Goal: Find specific page/section: Find specific page/section

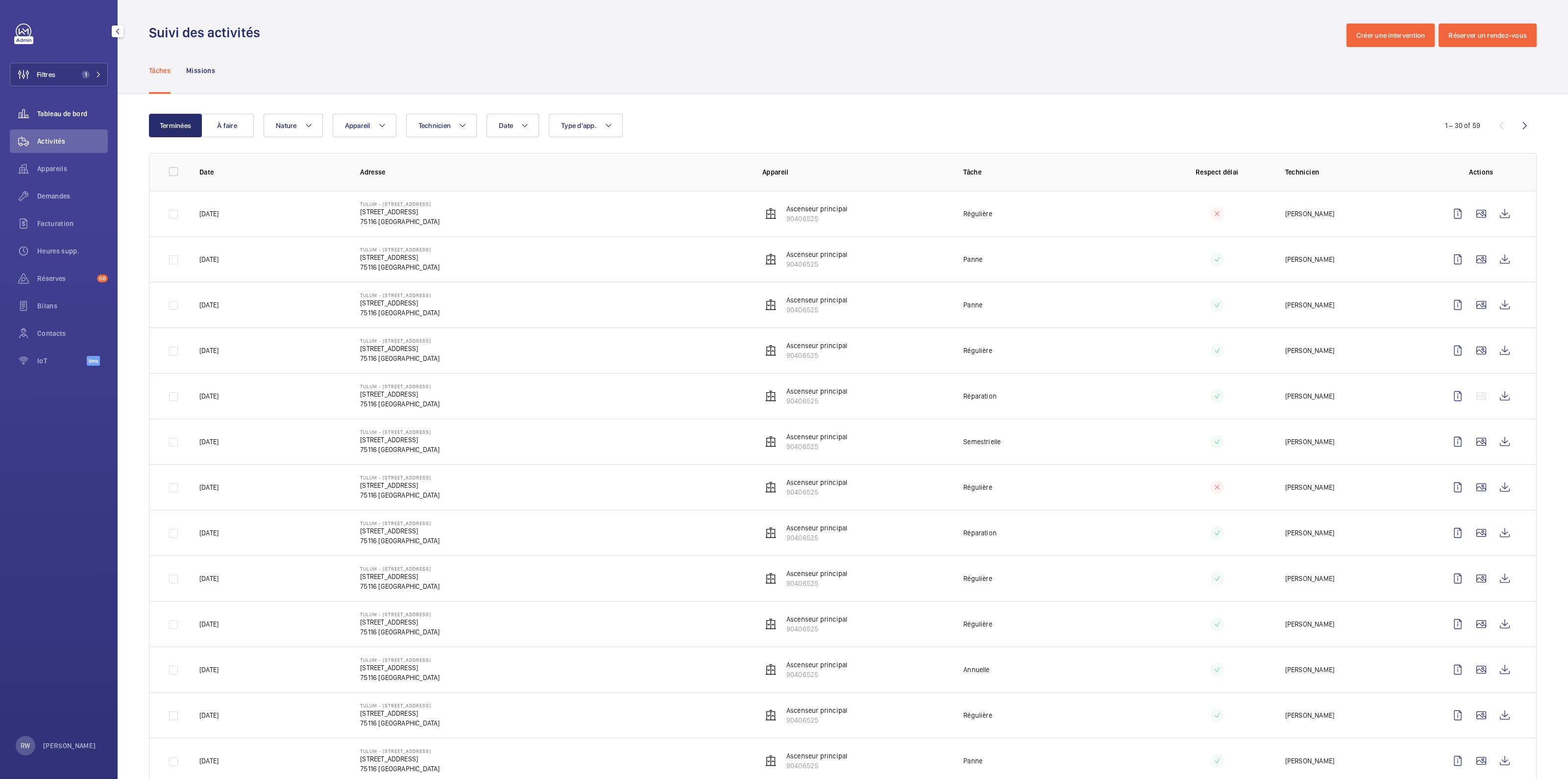
click at [41, 116] on span "Tableau de bord" at bounding box center [72, 114] width 71 height 10
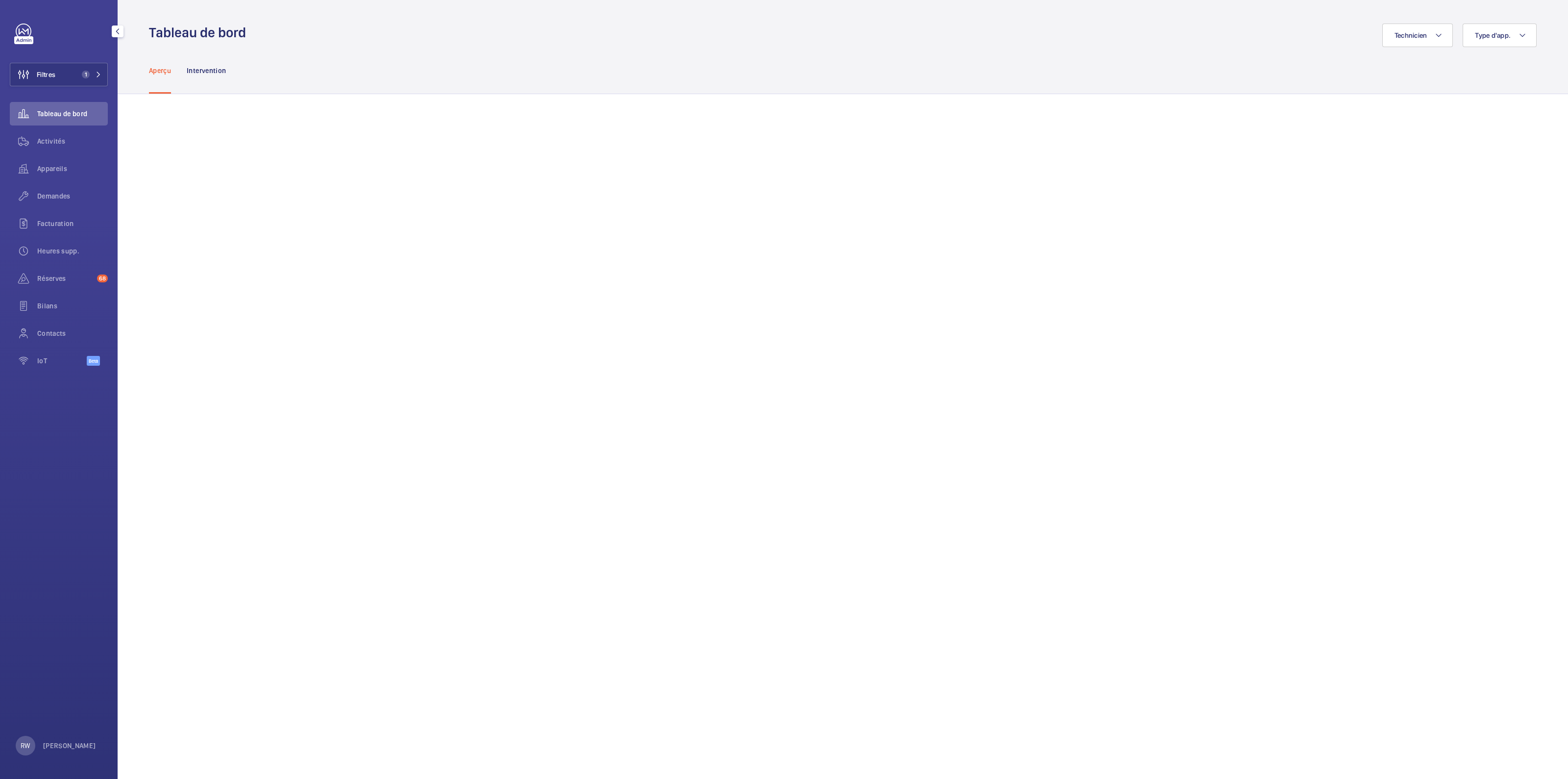
click at [19, 32] on link at bounding box center [24, 32] width 16 height 16
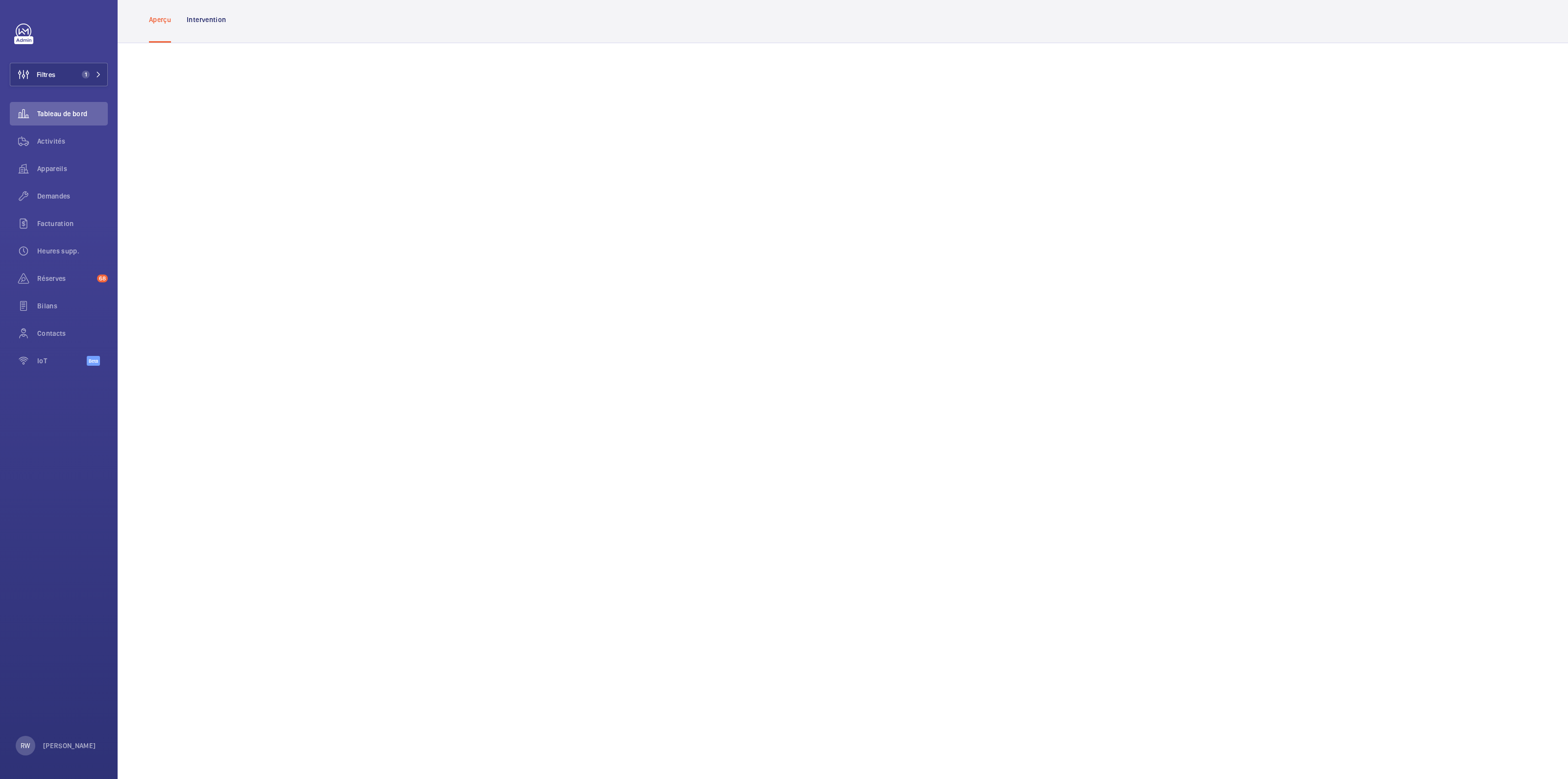
scroll to position [61, 0]
click at [83, 63] on button "Filtres 1" at bounding box center [58, 74] width 98 height 24
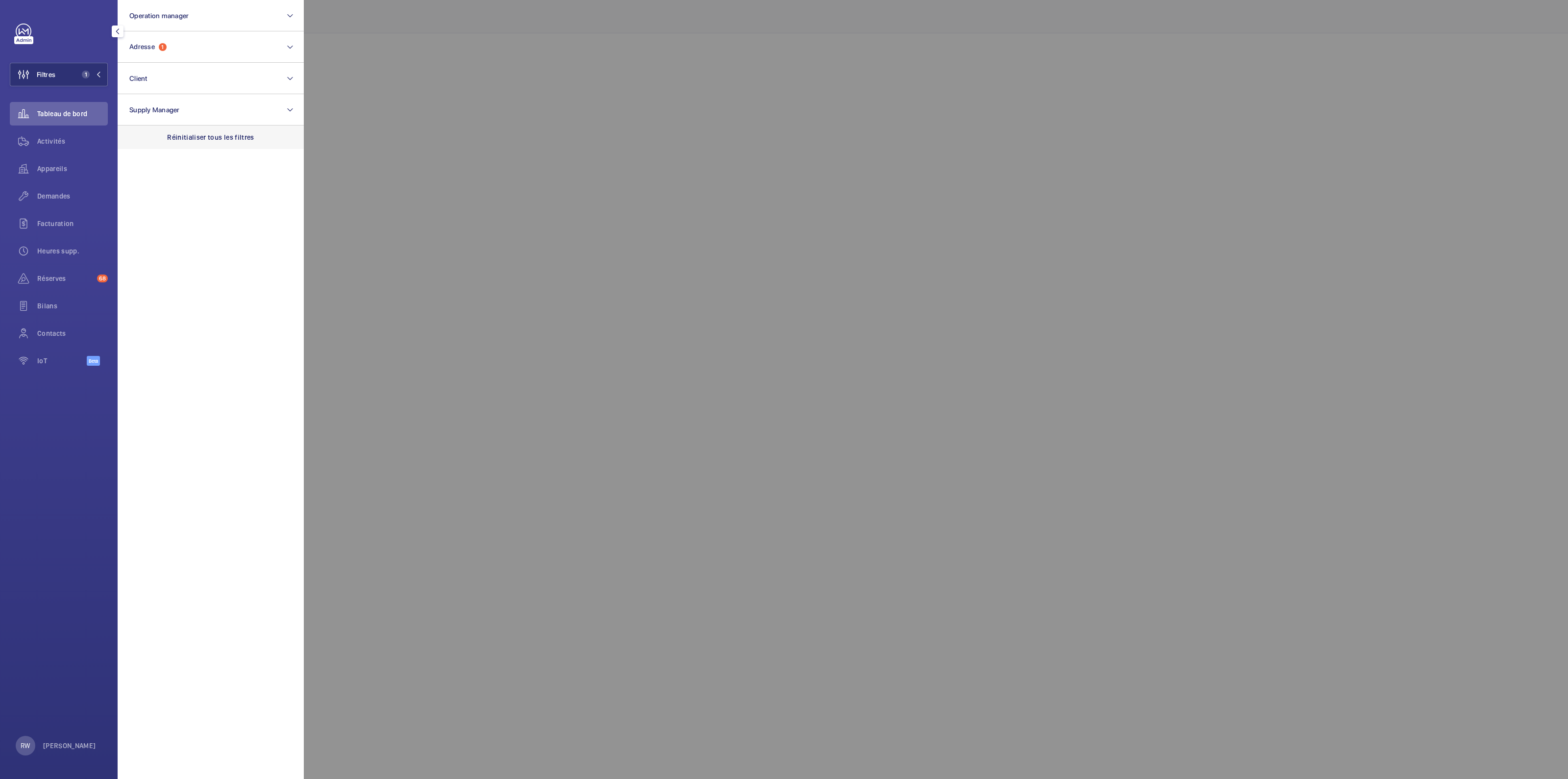
click at [184, 135] on p "Réinitialiser tous les filtres" at bounding box center [211, 137] width 87 height 10
click at [448, 54] on div at bounding box center [1088, 389] width 1568 height 779
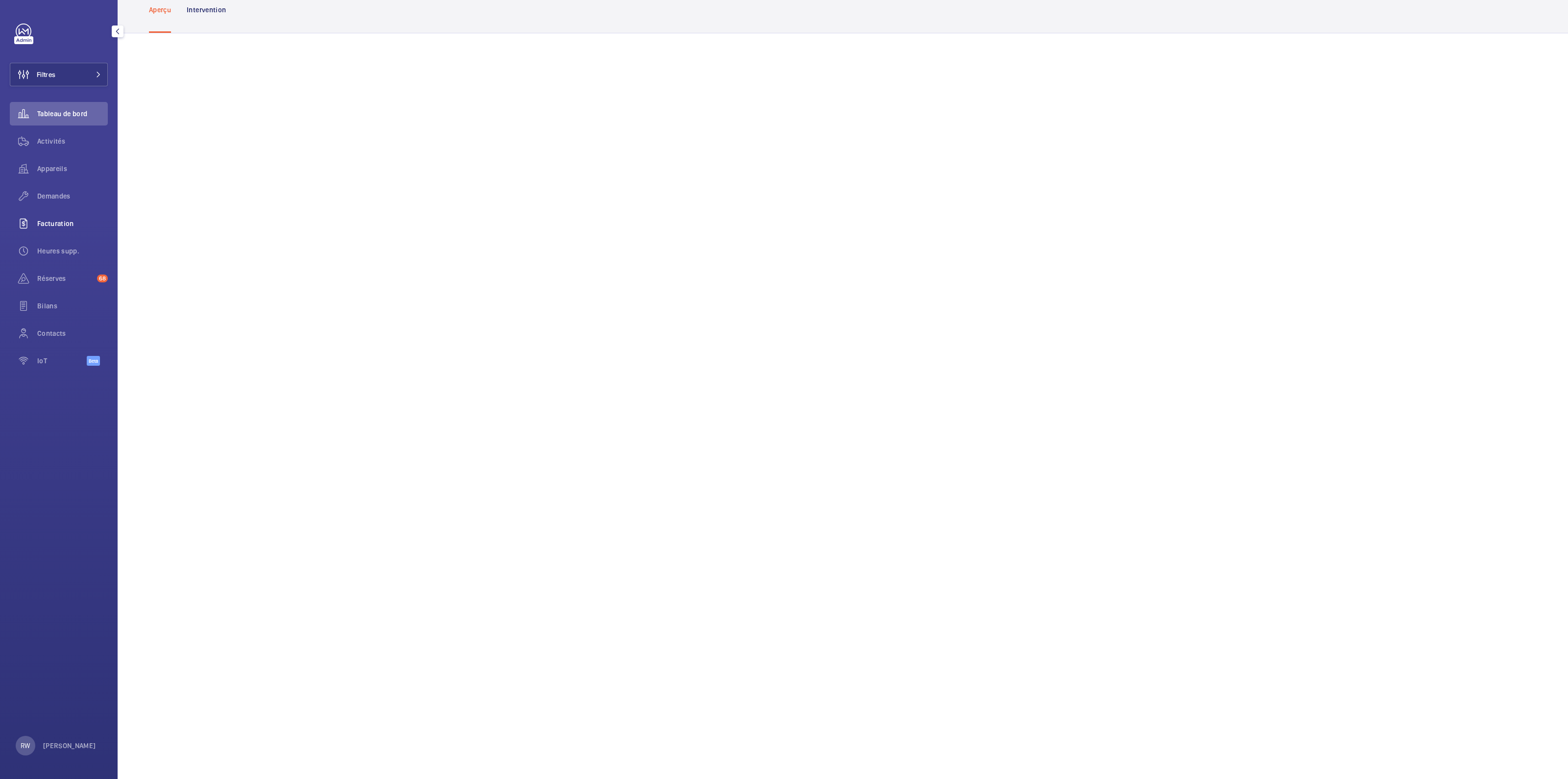
click at [56, 224] on span "Facturation" at bounding box center [72, 224] width 71 height 10
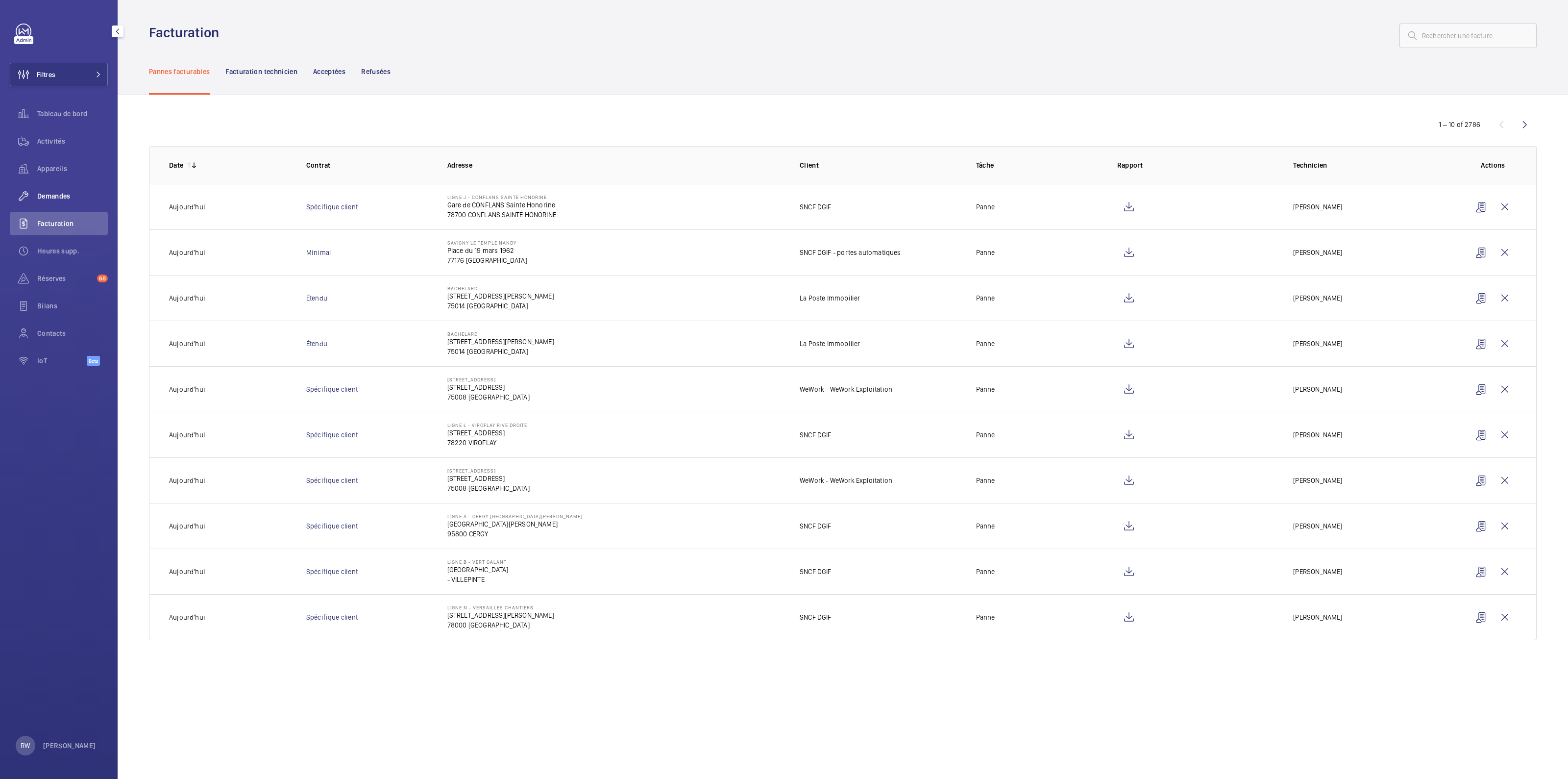
click at [44, 199] on span "Demandes" at bounding box center [72, 196] width 71 height 10
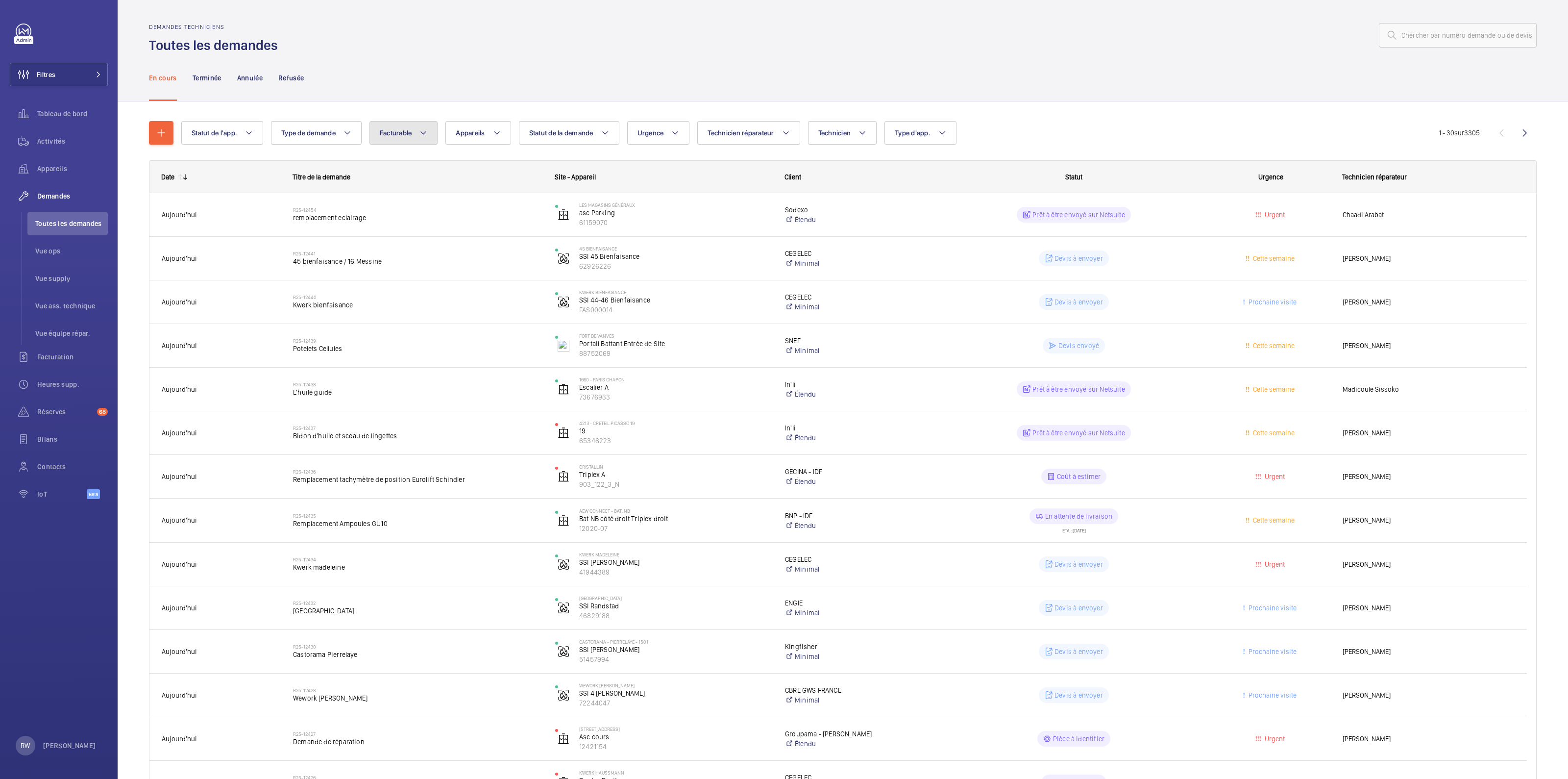
click at [418, 132] on button "Facturable" at bounding box center [404, 133] width 69 height 24
click at [418, 86] on div "En cours Terminée Annulée Refusée" at bounding box center [843, 77] width 1388 height 46
click at [597, 137] on button "Statut de la demande" at bounding box center [569, 133] width 100 height 24
click at [503, 135] on button "Appareils" at bounding box center [478, 133] width 65 height 24
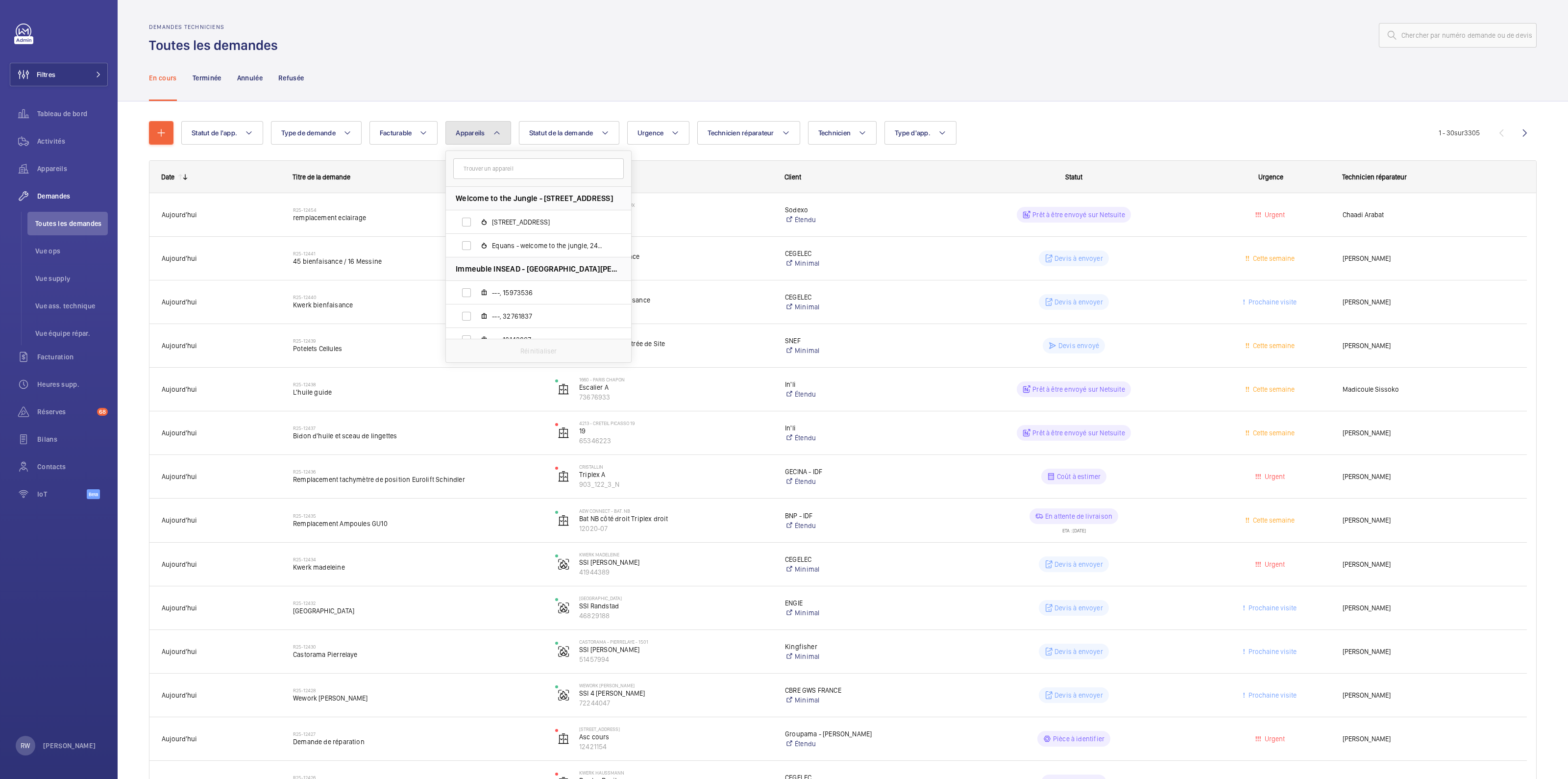
click at [497, 132] on mat-icon at bounding box center [497, 132] width 8 height 12
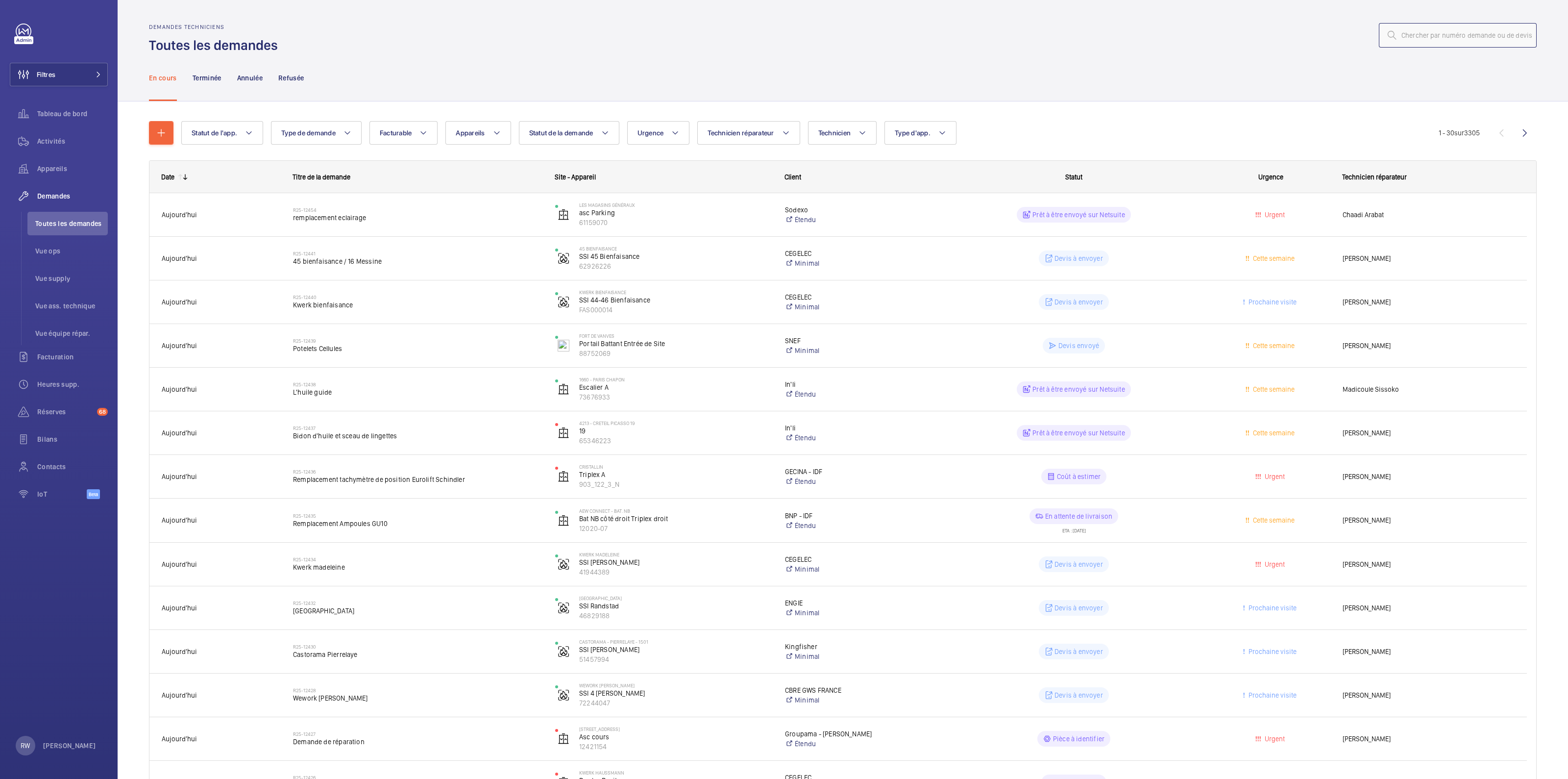
click at [1416, 43] on input "text" at bounding box center [1457, 35] width 158 height 24
paste input "R25-11111"
type input "R25-11111"
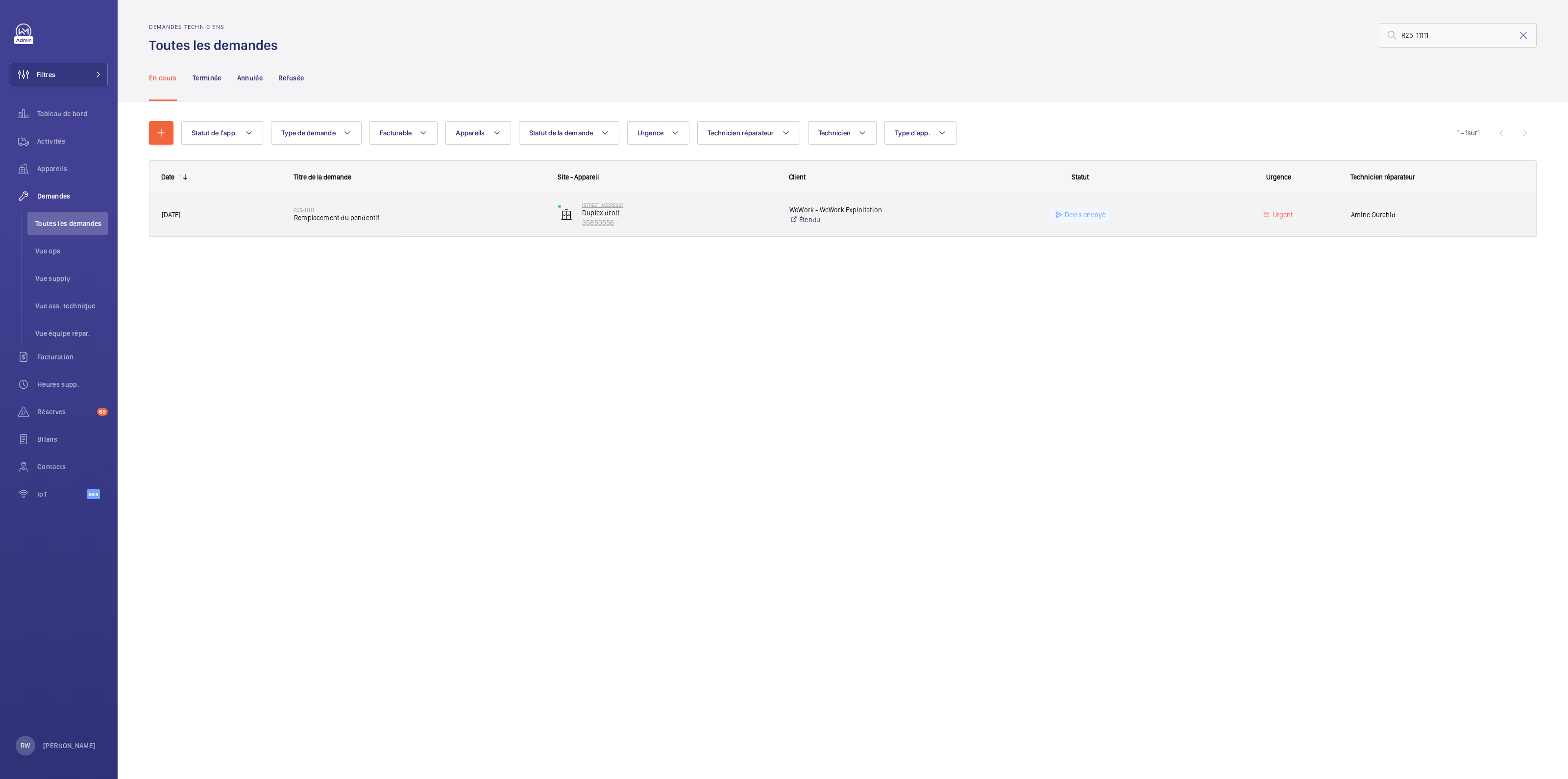
click at [705, 216] on p "Duplex droit" at bounding box center [679, 213] width 195 height 10
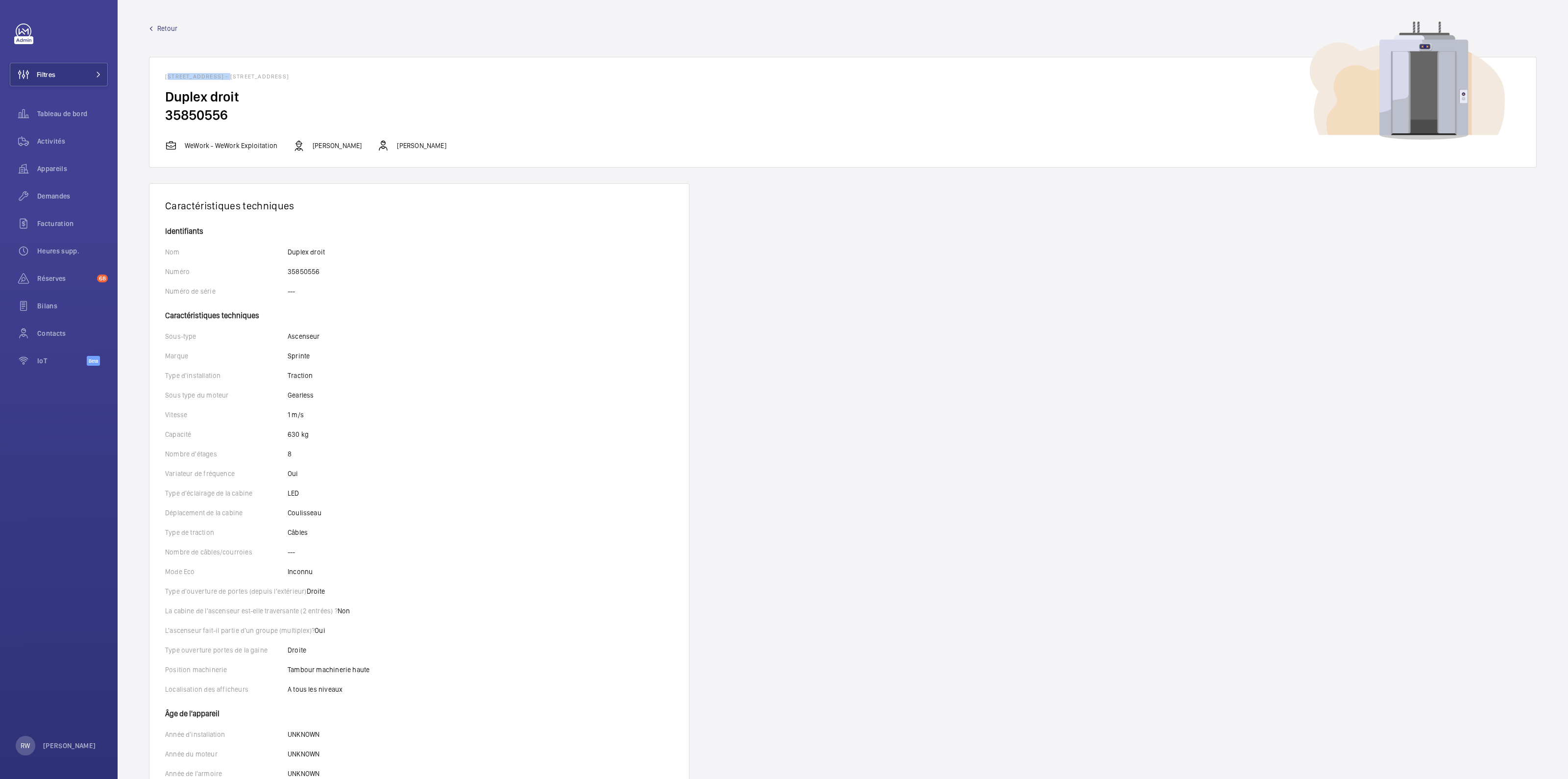
drag, startPoint x: 164, startPoint y: 74, endPoint x: 226, endPoint y: 74, distance: 62.0
click at [226, 74] on h1 "[STREET_ADDRESS] - [STREET_ADDRESS]" at bounding box center [842, 76] width 1356 height 7
copy h1 "[STREET_ADDRESS]"
drag, startPoint x: 911, startPoint y: 262, endPoint x: 848, endPoint y: 238, distance: 67.4
click at [888, 253] on div "Caractéristiques techniques Identifiants Nom Duplex droit Numéro 35850556 Numér…" at bounding box center [843, 531] width 1388 height 696
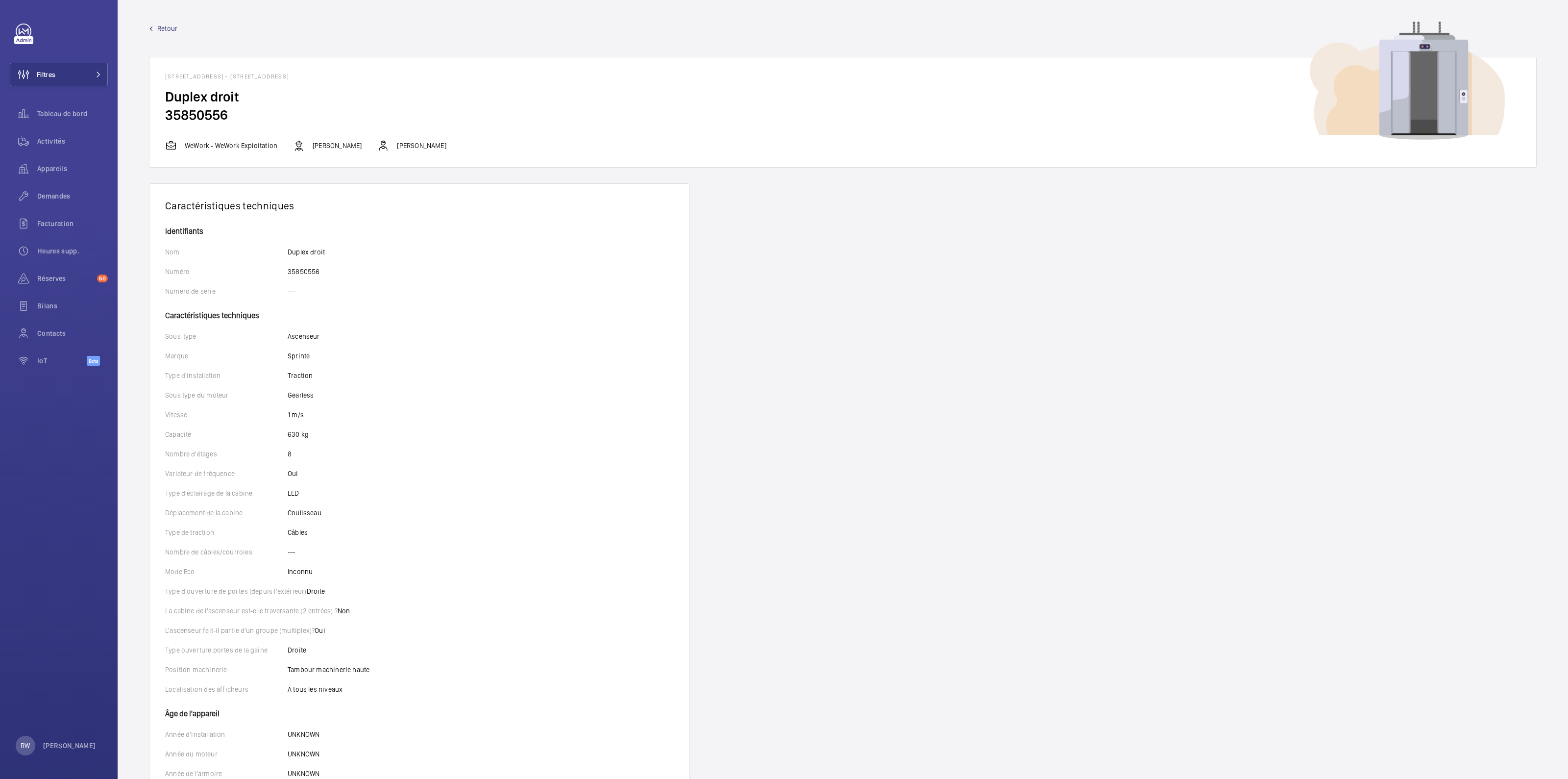
click at [147, 30] on wm-front-device-detail "Retour [STREET_ADDRESS] Duplex droit 35850556 WeWork - WeWork Exploitation [PER…" at bounding box center [842, 451] width 1451 height 903
click at [163, 26] on span "Retour" at bounding box center [167, 29] width 20 height 10
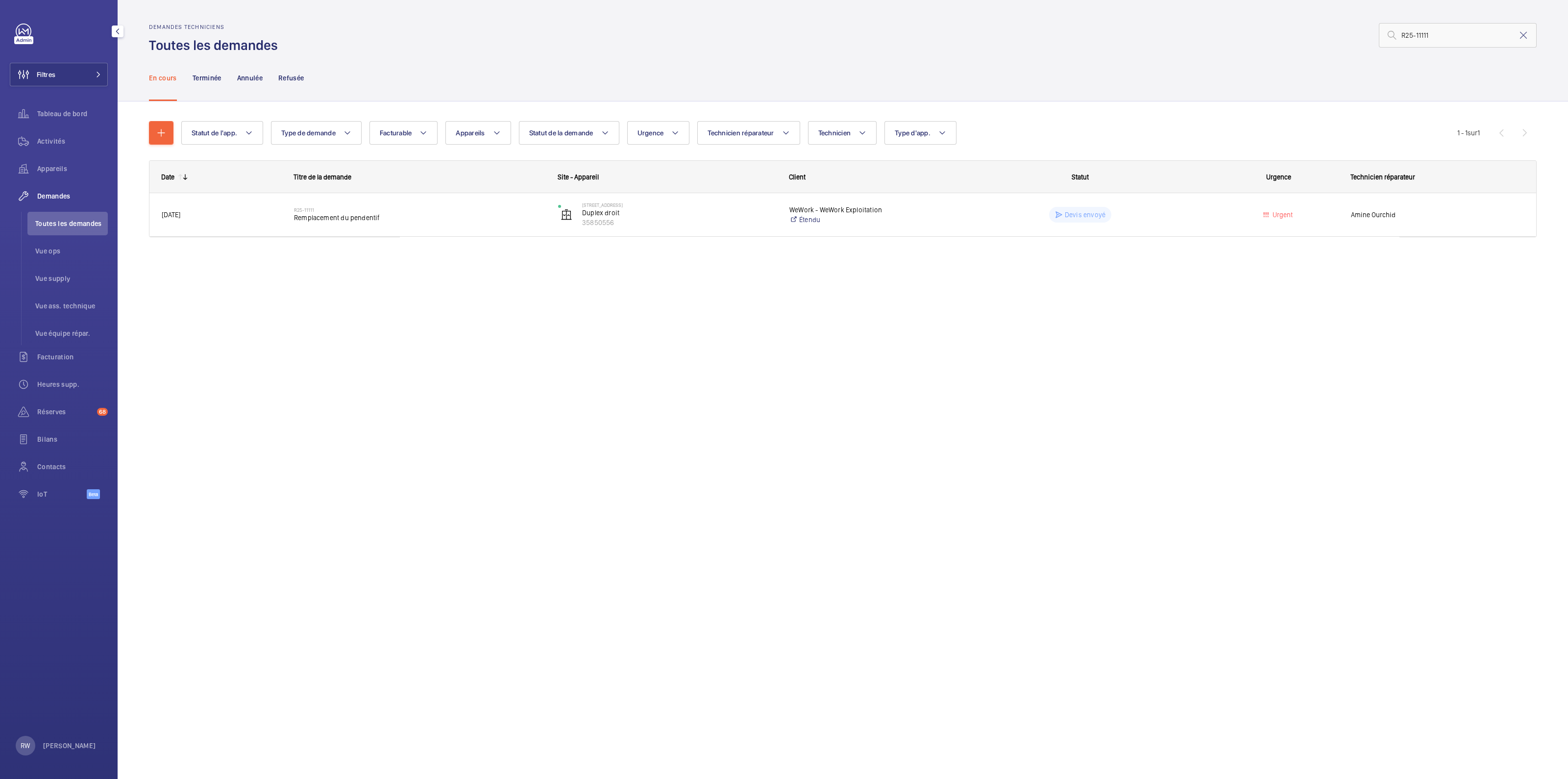
click at [17, 44] on div "Filtres Tableau de bord Activités Appareils Demandes Toutes les demandes Vue op…" at bounding box center [58, 267] width 98 height 487
click at [23, 34] on link at bounding box center [24, 32] width 16 height 16
